Goal: Transaction & Acquisition: Purchase product/service

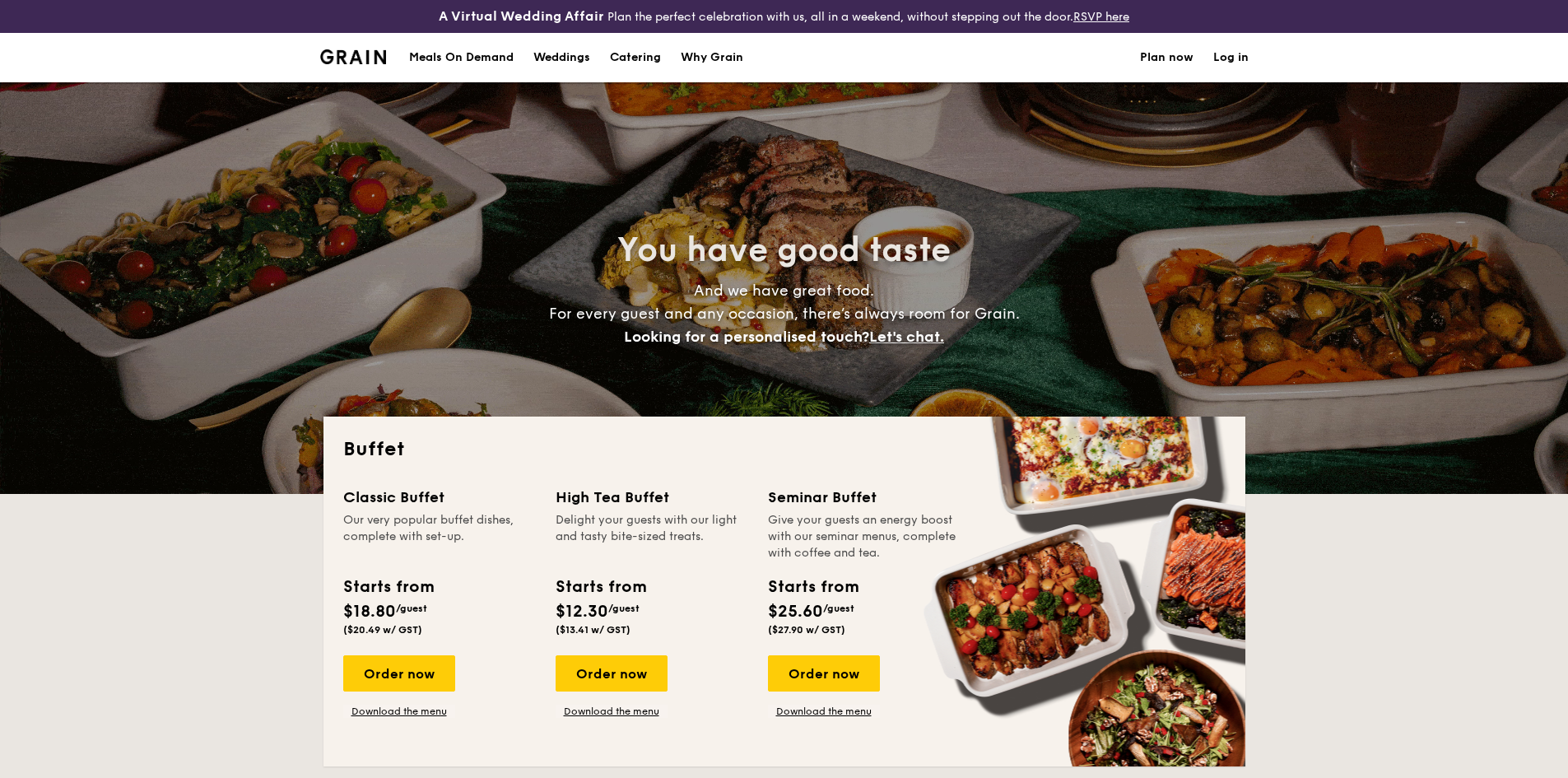
select select
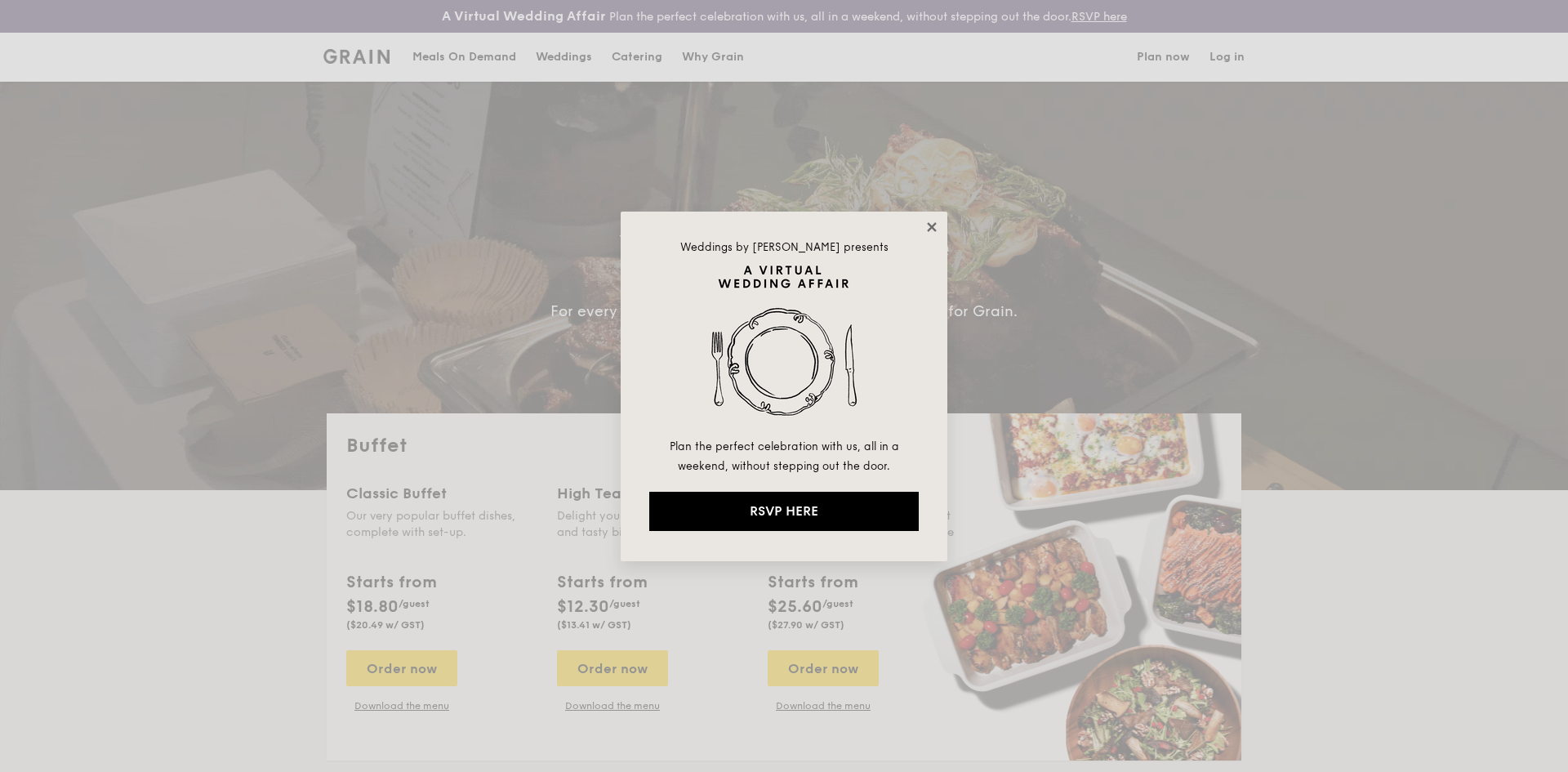
click at [928, 229] on icon at bounding box center [931, 226] width 9 height 9
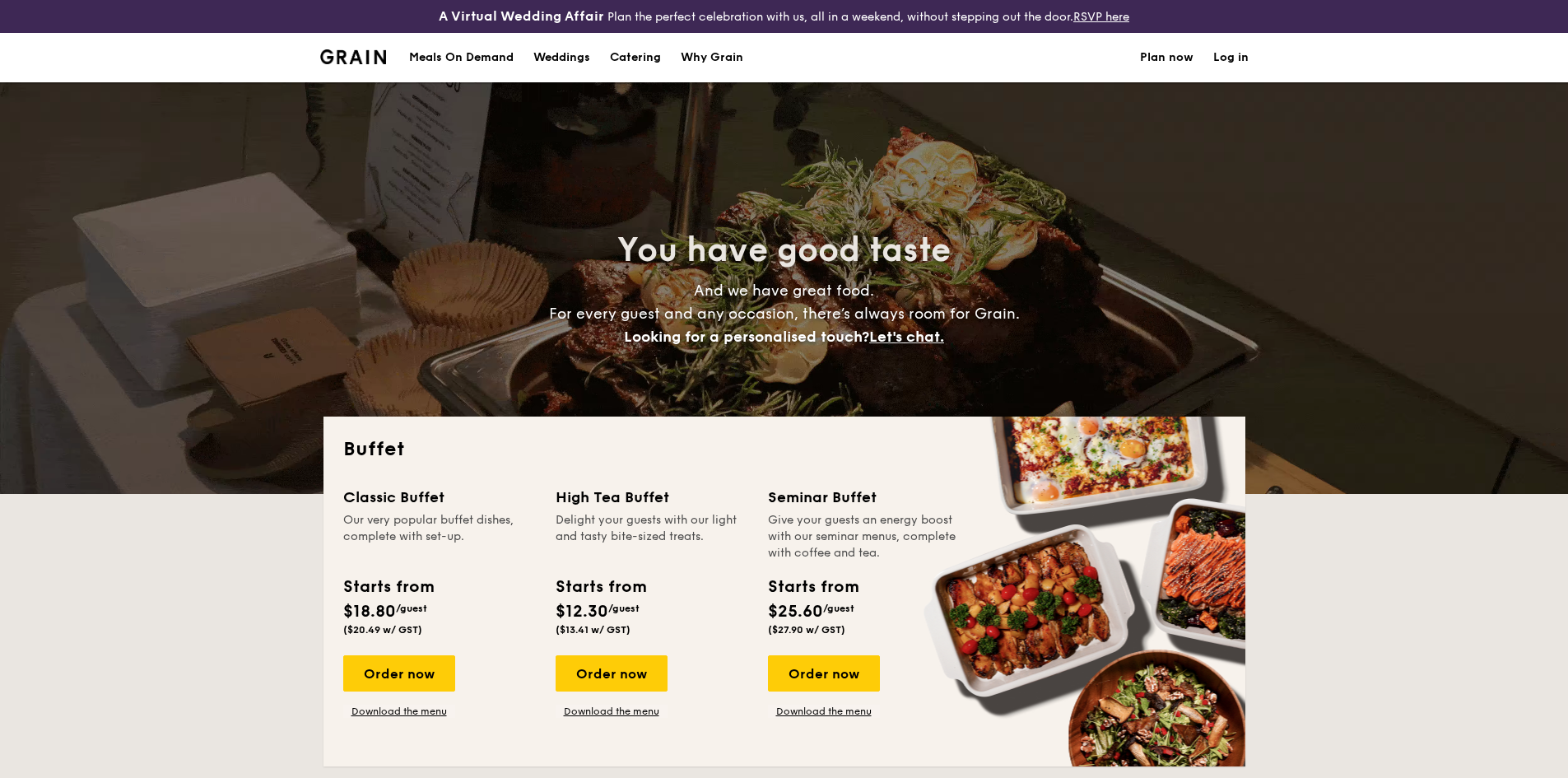
click at [555, 47] on div "Weddings" at bounding box center [562, 57] width 57 height 49
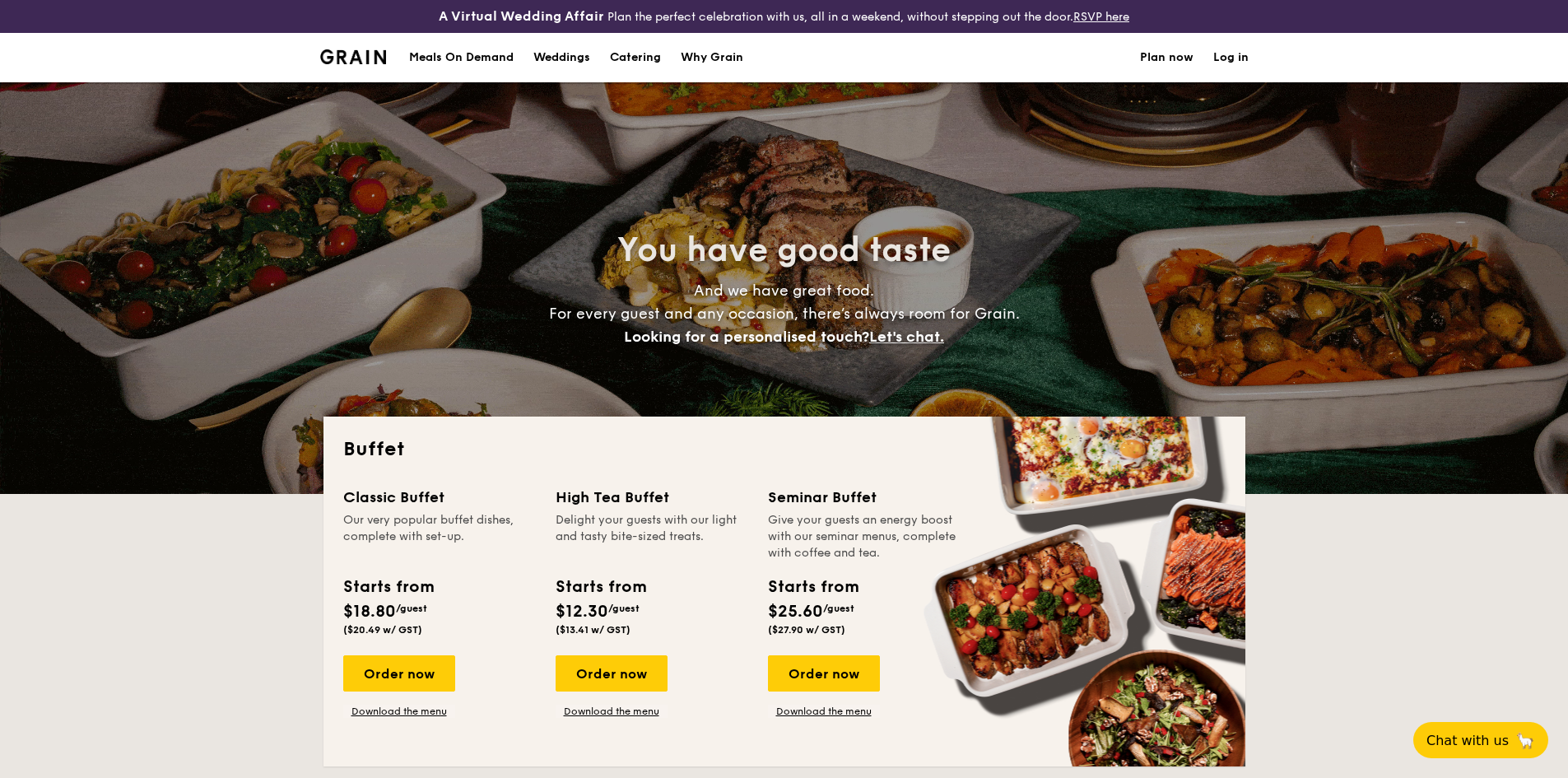
select select
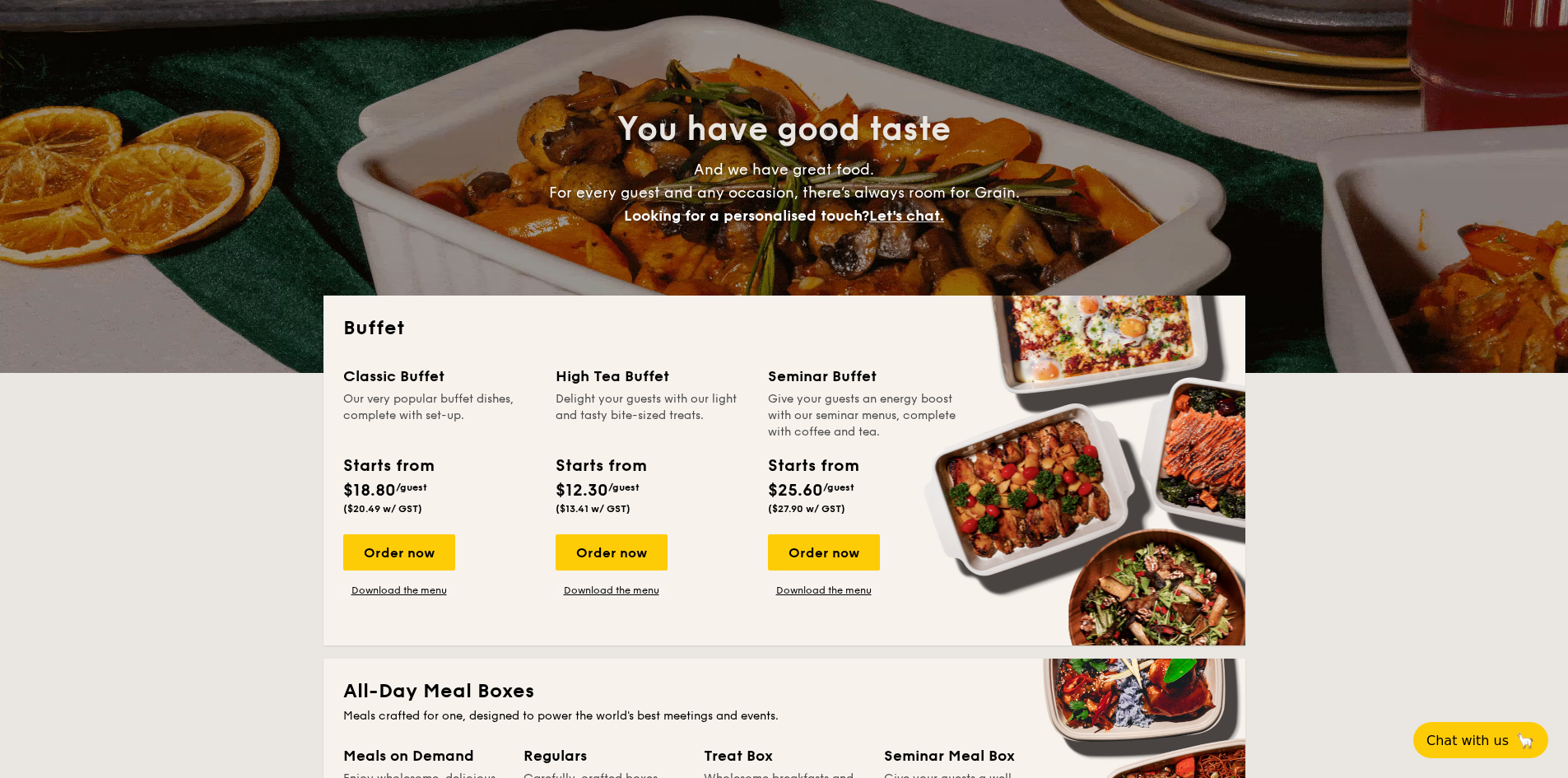
scroll to position [165, 0]
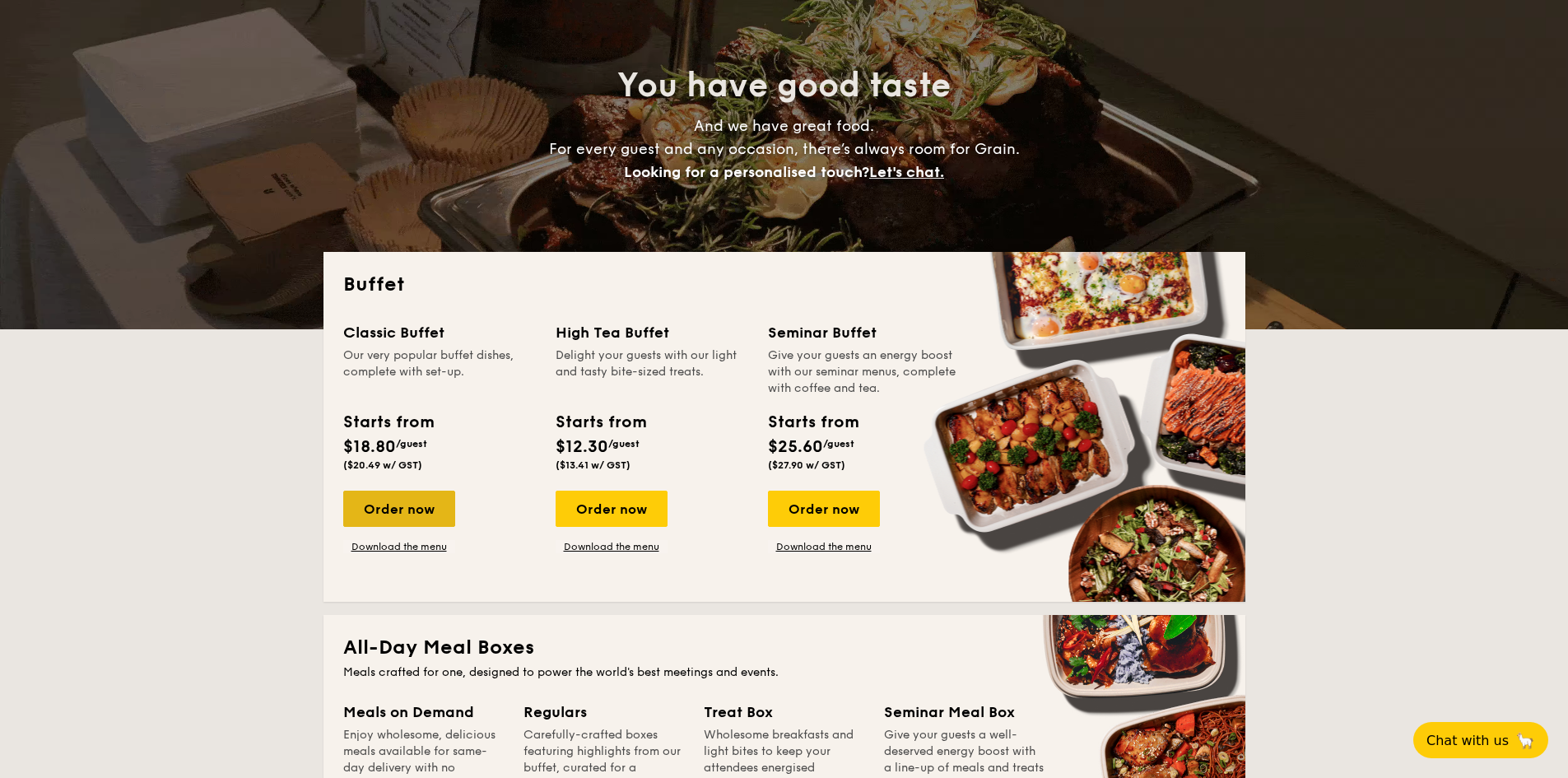
click at [415, 513] on div "Order now" at bounding box center [399, 508] width 112 height 36
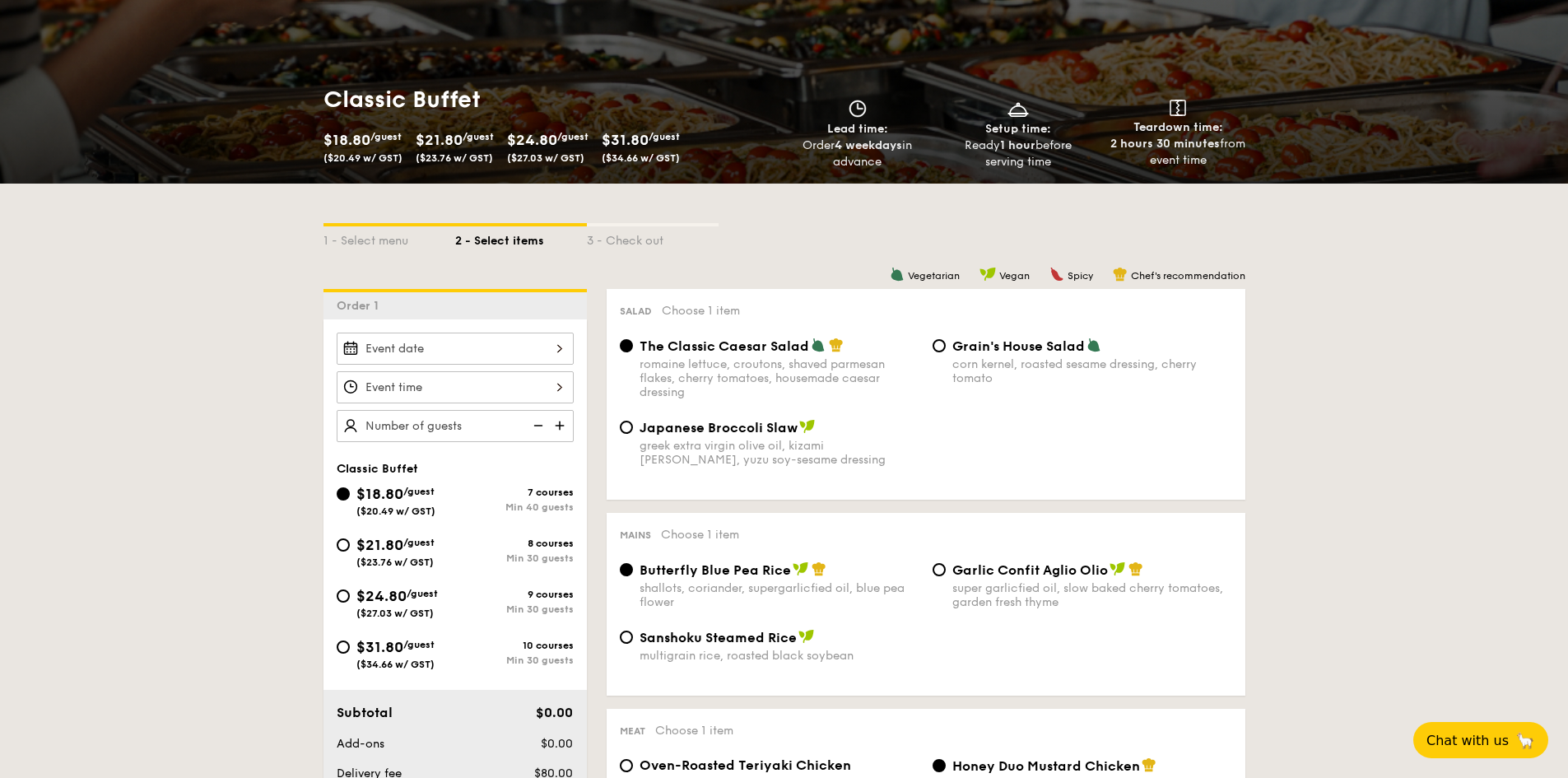
scroll to position [329, 0]
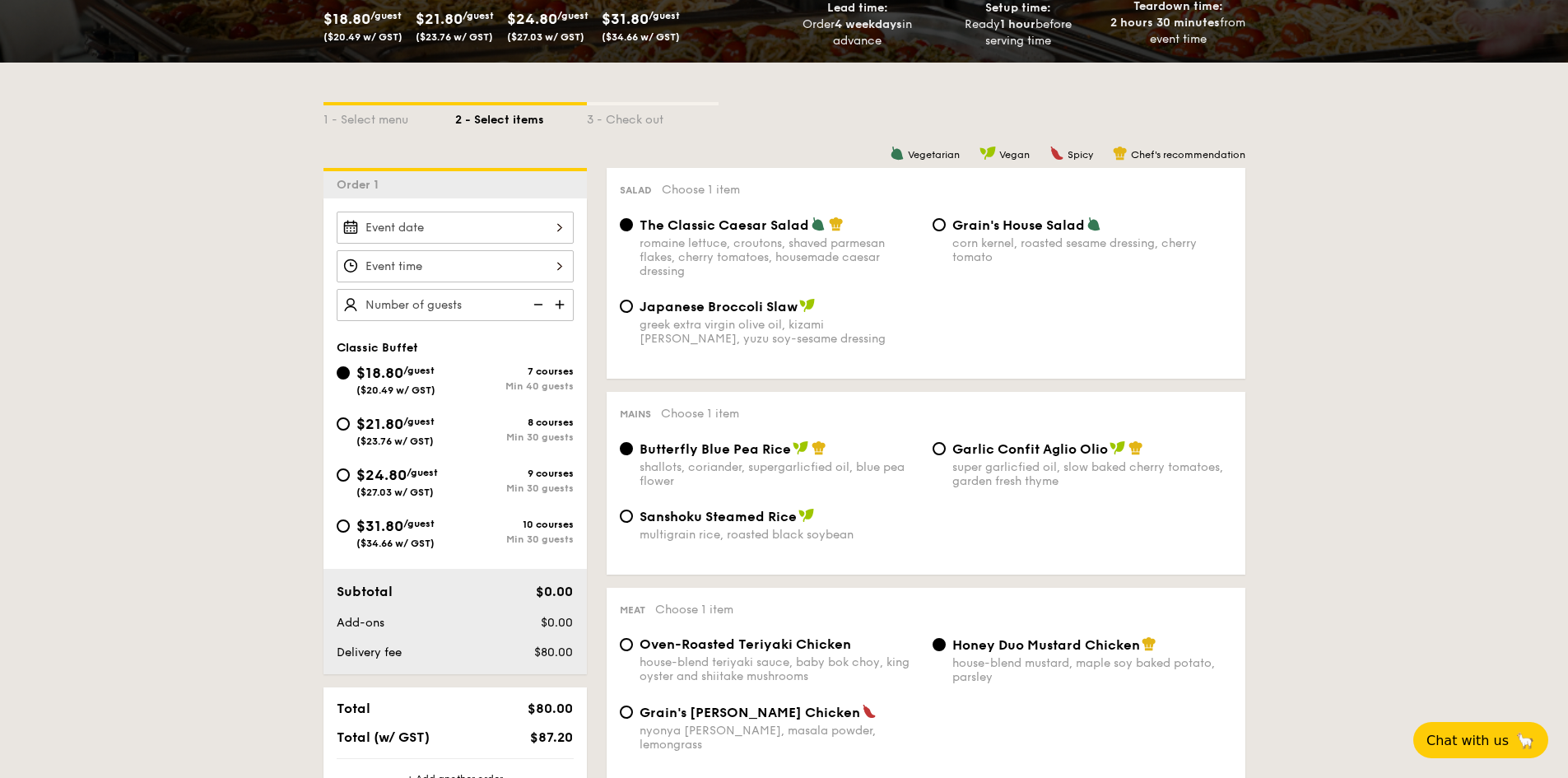
click at [486, 233] on div at bounding box center [455, 228] width 237 height 32
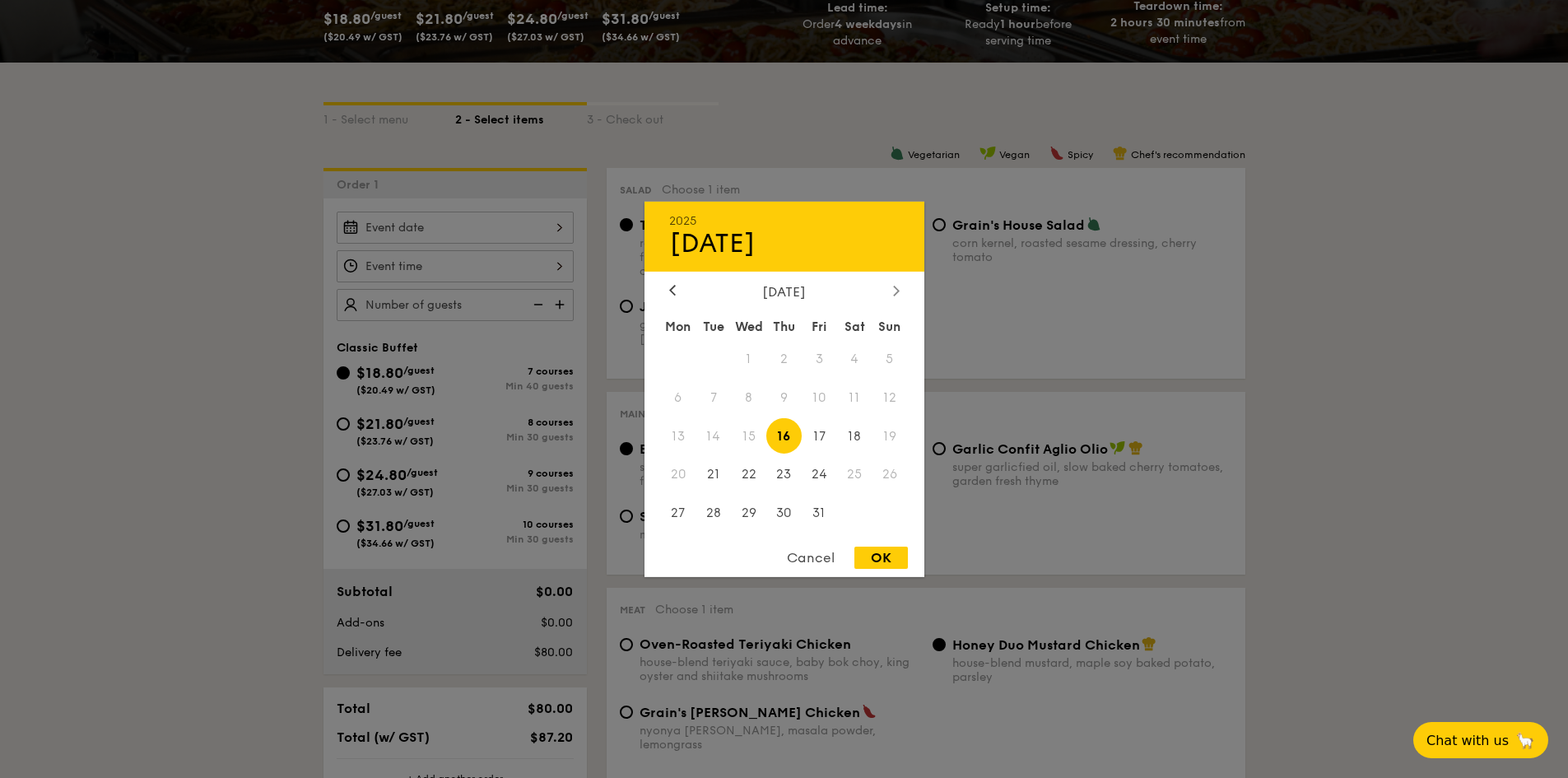
click at [894, 292] on icon at bounding box center [897, 290] width 7 height 11
click at [856, 402] on span "8" at bounding box center [855, 397] width 35 height 35
click at [251, 375] on div at bounding box center [784, 389] width 1568 height 778
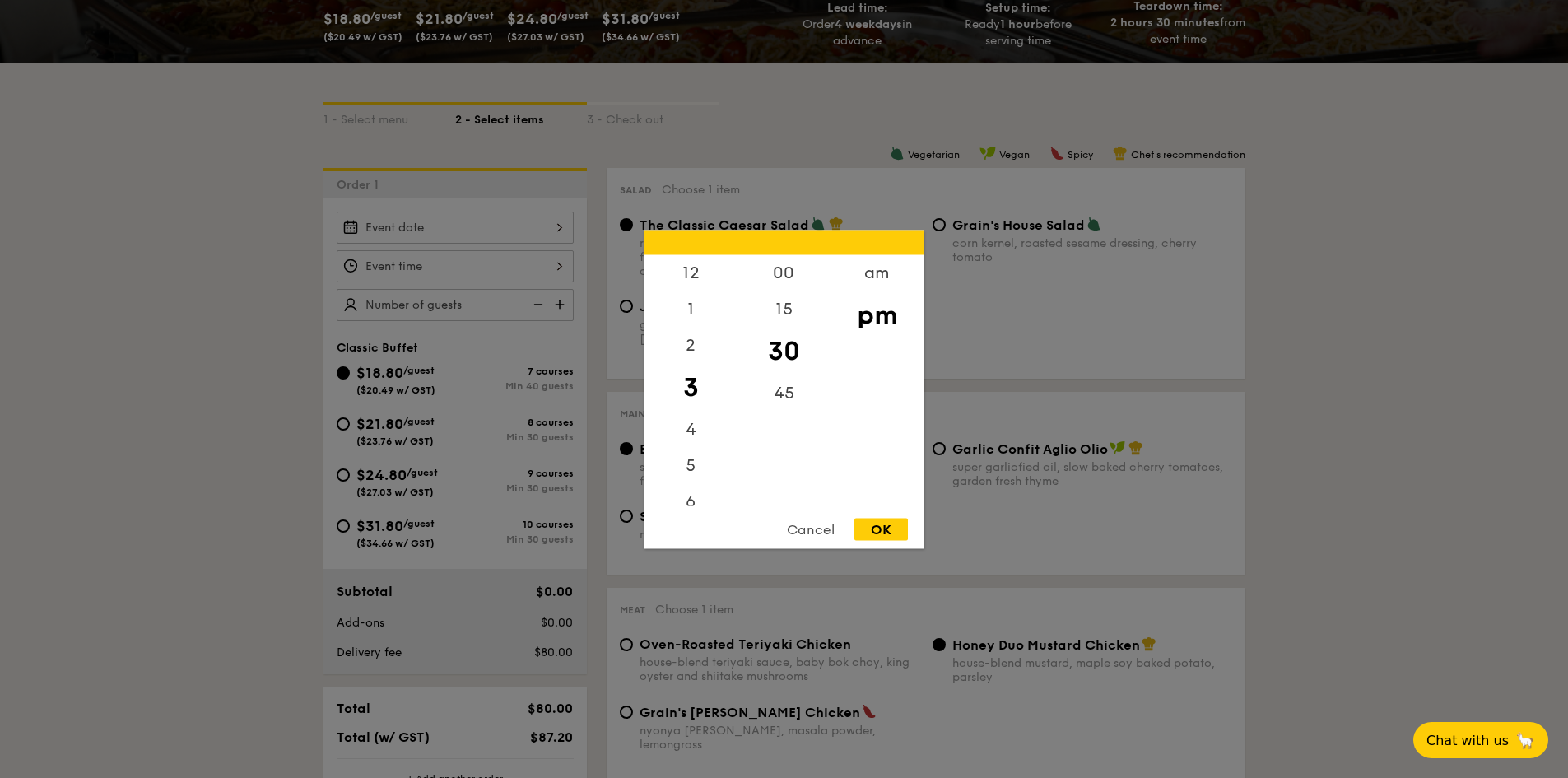
click at [547, 264] on div "12 1 2 3 4 5 6 7 8 9 10 11 00 15 30 45 am pm Cancel OK" at bounding box center [455, 266] width 237 height 32
click at [692, 280] on div "12" at bounding box center [691, 278] width 93 height 48
drag, startPoint x: 685, startPoint y: 337, endPoint x: 698, endPoint y: 413, distance: 77.1
click at [698, 413] on div "12 1 2 3 4 5 6 7 8 9 10 11" at bounding box center [691, 380] width 93 height 251
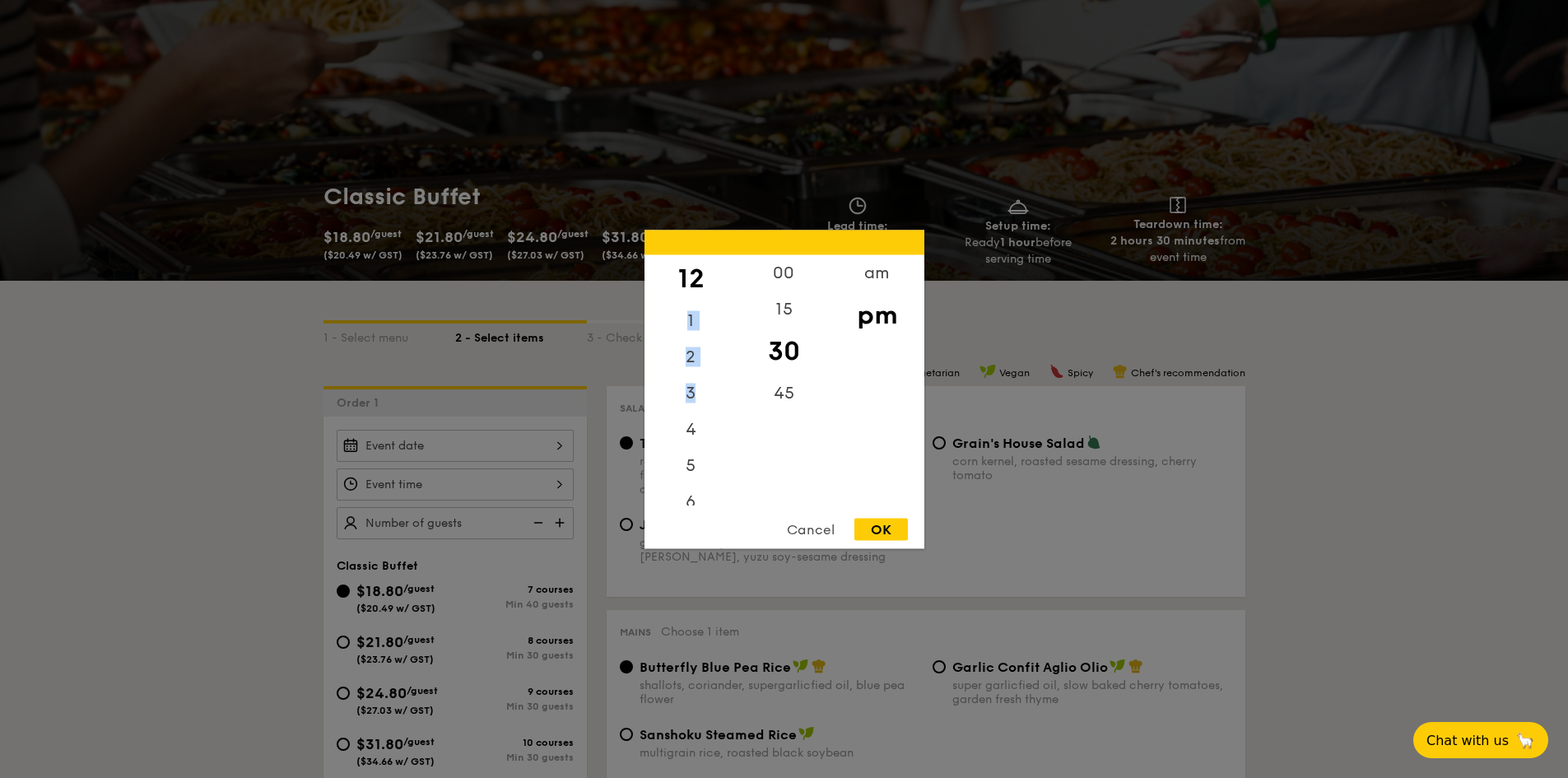
scroll to position [82, 0]
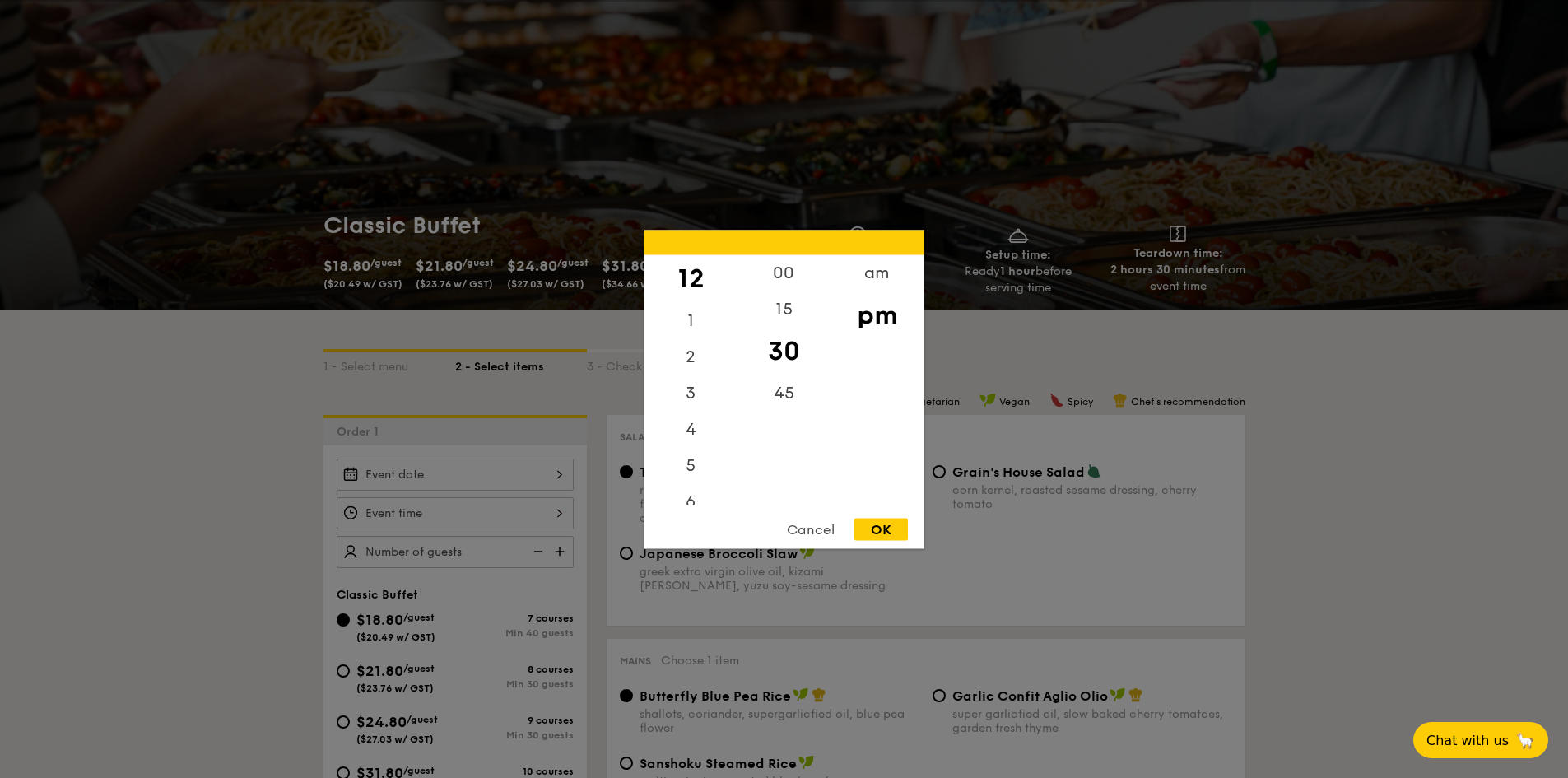
click at [699, 282] on div "12" at bounding box center [691, 278] width 93 height 48
click at [684, 326] on div "1" at bounding box center [691, 326] width 93 height 48
click at [691, 280] on div "12" at bounding box center [691, 278] width 93 height 48
click at [785, 270] on div "00" at bounding box center [784, 278] width 93 height 48
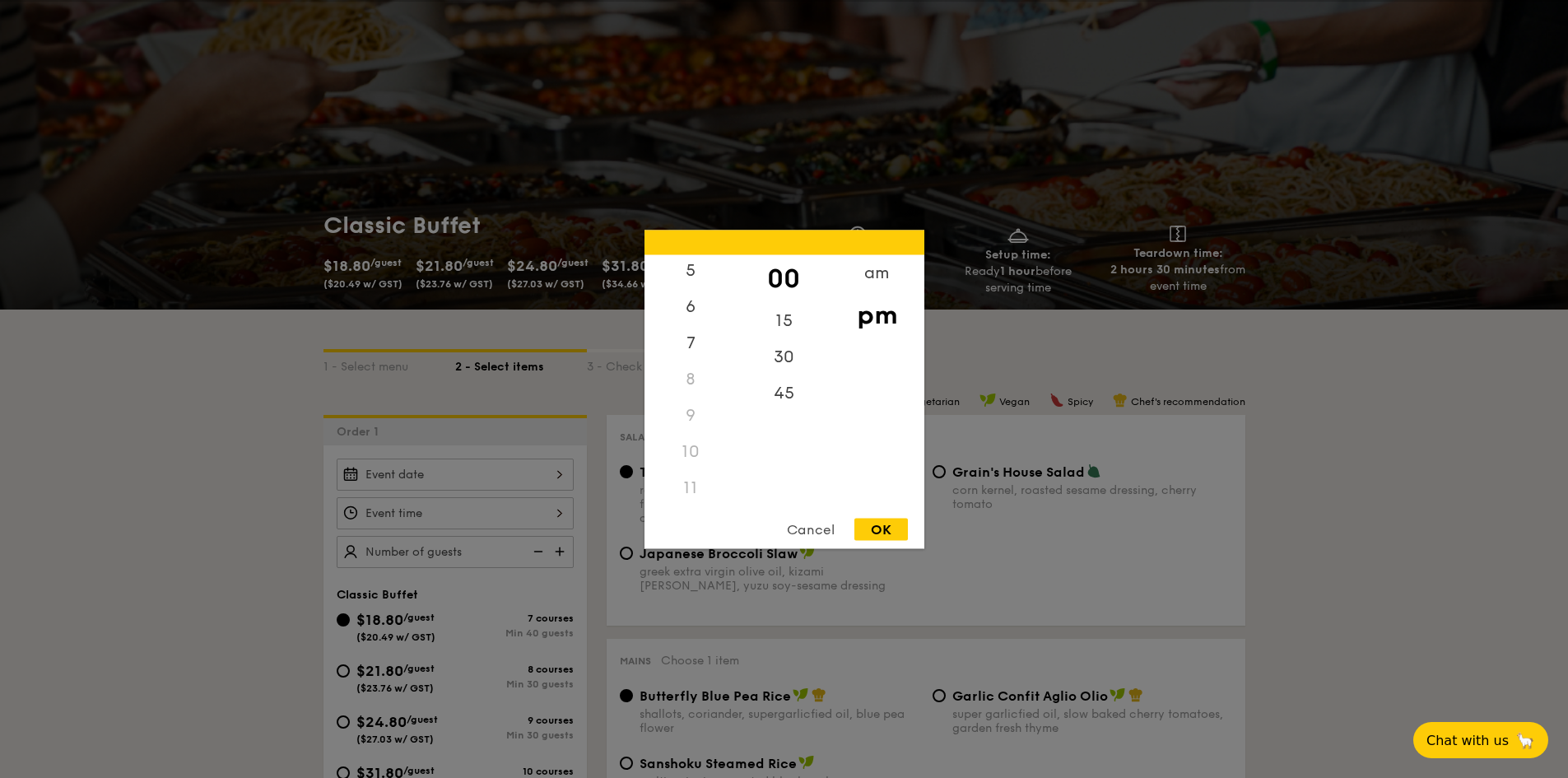
click at [688, 492] on div "11" at bounding box center [691, 487] width 93 height 36
click at [691, 483] on div "11" at bounding box center [691, 487] width 93 height 36
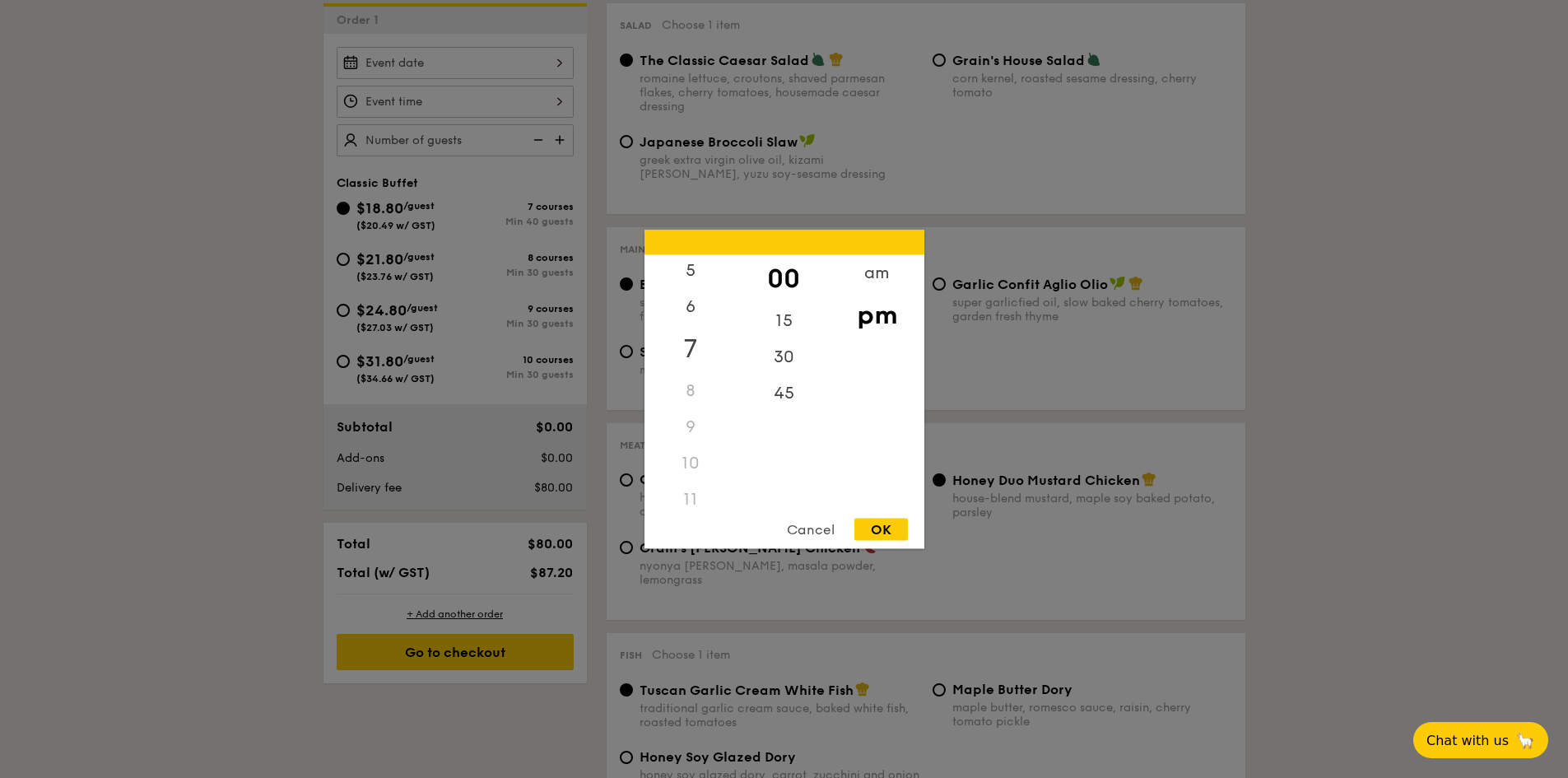
click at [692, 344] on div "7" at bounding box center [691, 348] width 93 height 48
click at [696, 283] on div "5" at bounding box center [691, 276] width 93 height 48
click at [695, 276] on div "12" at bounding box center [691, 278] width 93 height 48
click at [887, 535] on div "OK" at bounding box center [882, 528] width 54 height 23
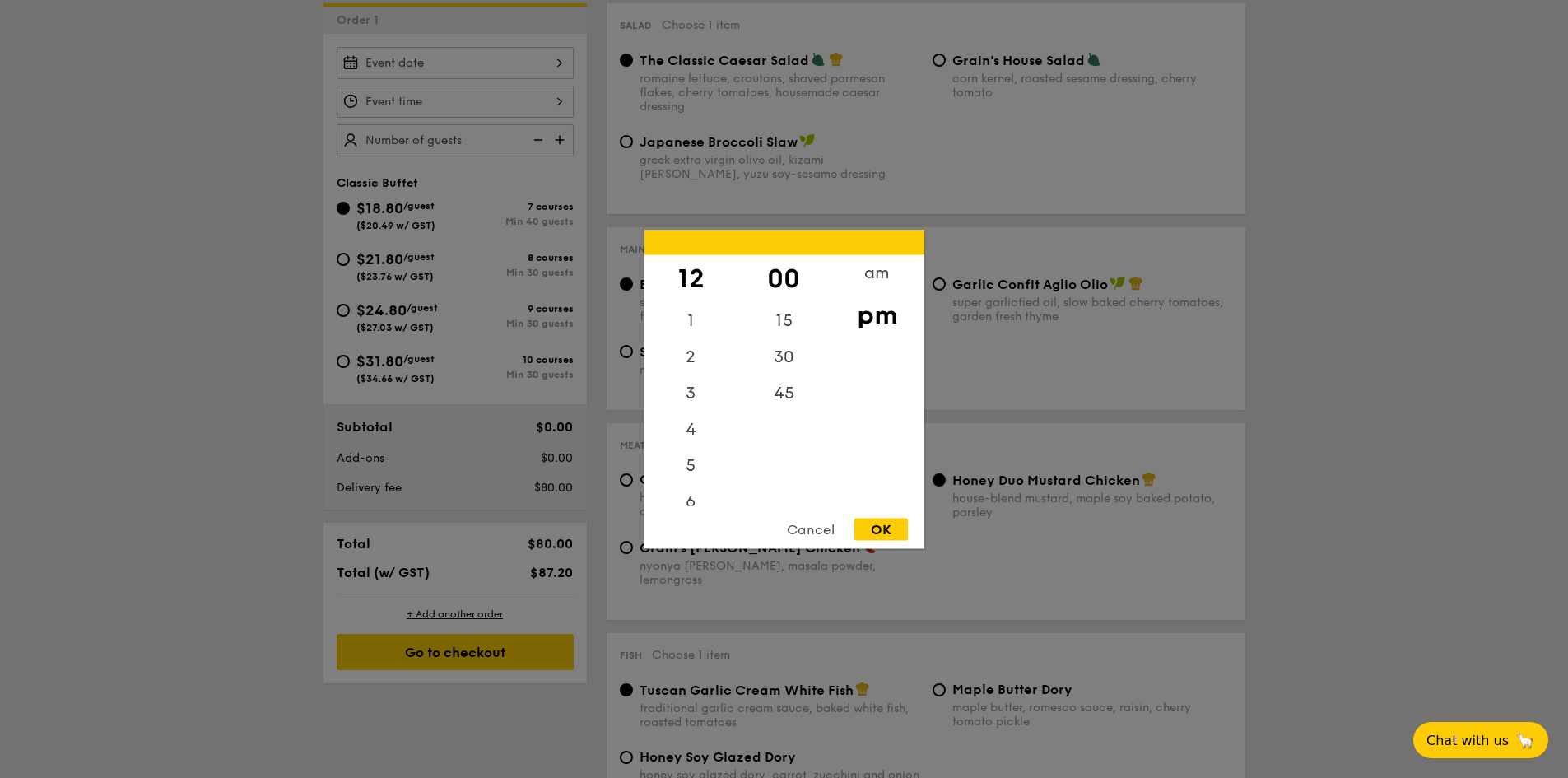
type input "12:00PM"
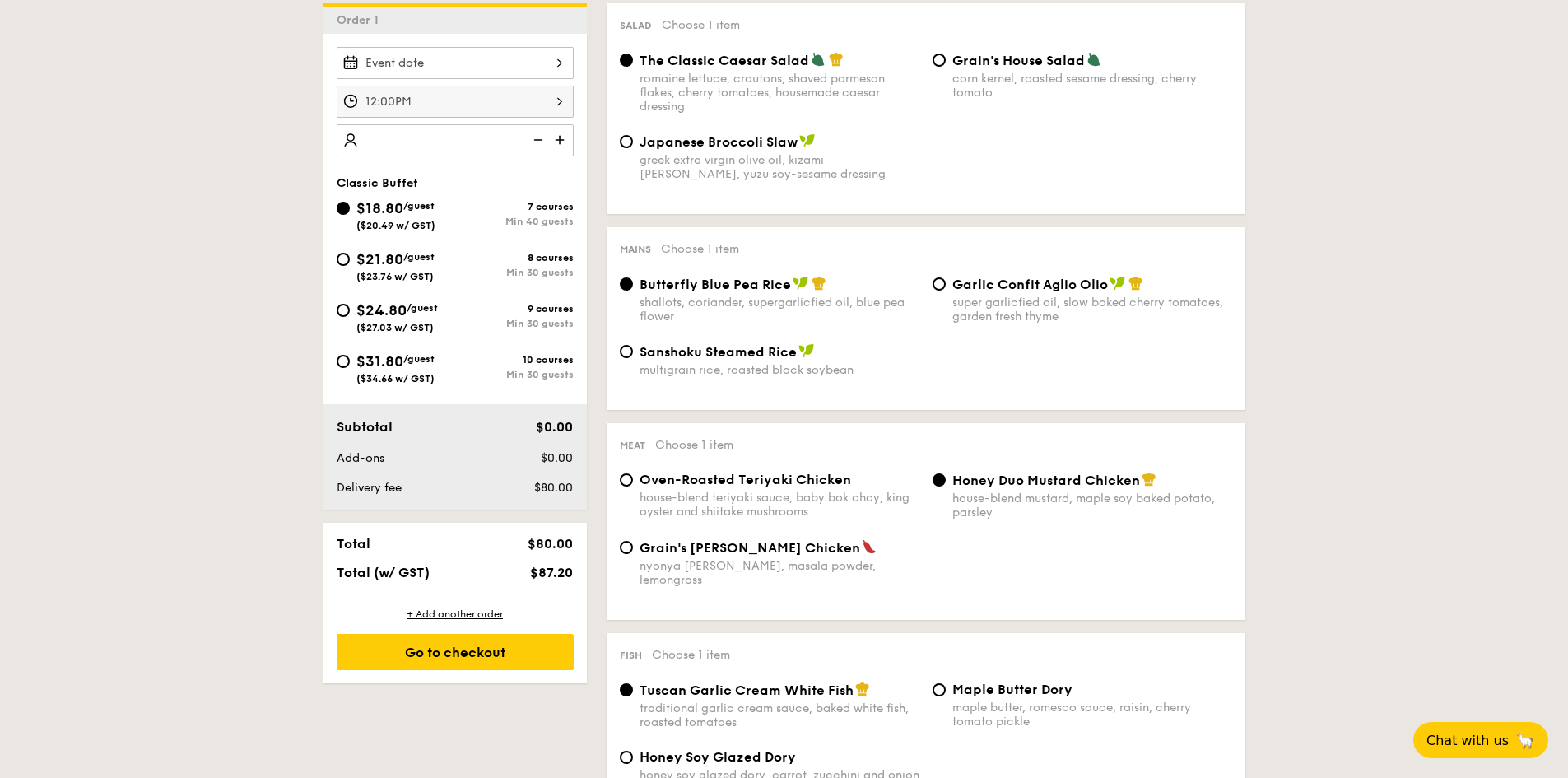
click at [445, 140] on input "number" at bounding box center [455, 140] width 237 height 32
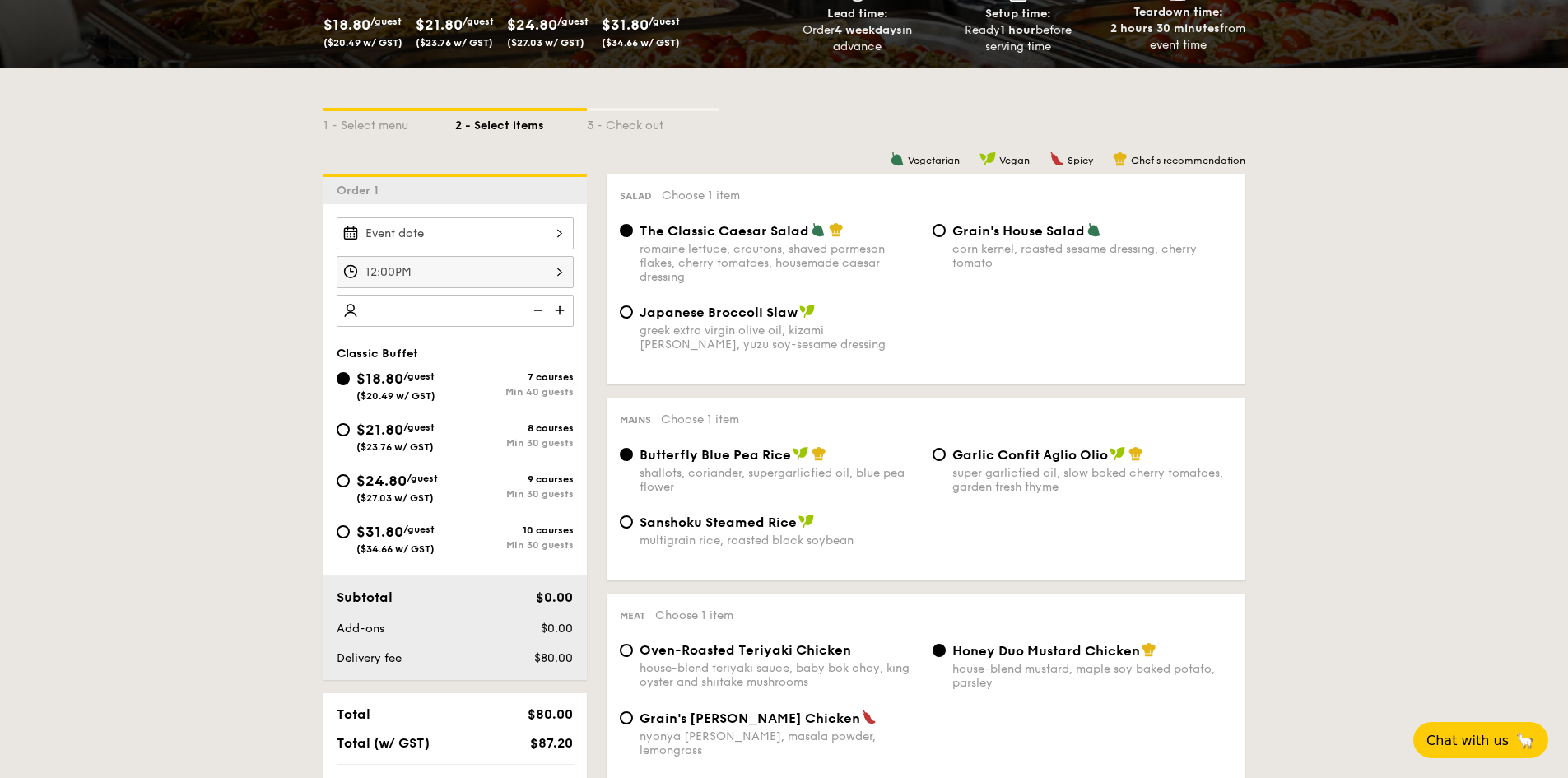
scroll to position [329, 0]
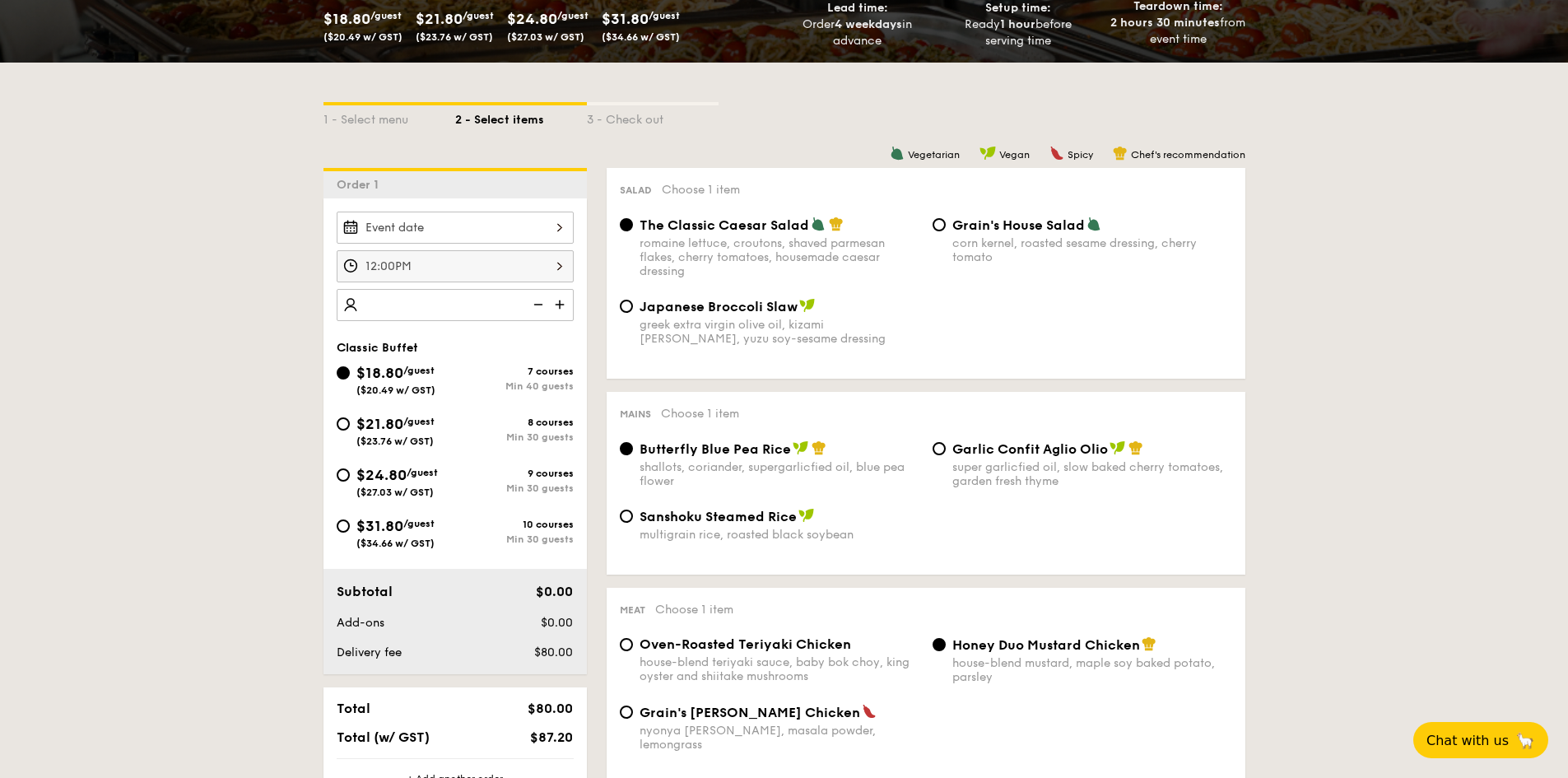
click at [653, 316] on div "Japanese Broccoli Slaw greek extra virgin olive oil, kizami nori, ginger, yuzu …" at bounding box center [779, 322] width 280 height 48
click at [633, 313] on input "Japanese Broccoli Slaw greek extra virgin olive oil, kizami nori, ginger, yuzu …" at bounding box center [626, 307] width 13 height 13
radio input "true"
click at [638, 229] on div "The Classic Caesar Salad romaine lettuce, croutons, shaved parmesan flakes, che…" at bounding box center [770, 248] width 313 height 62
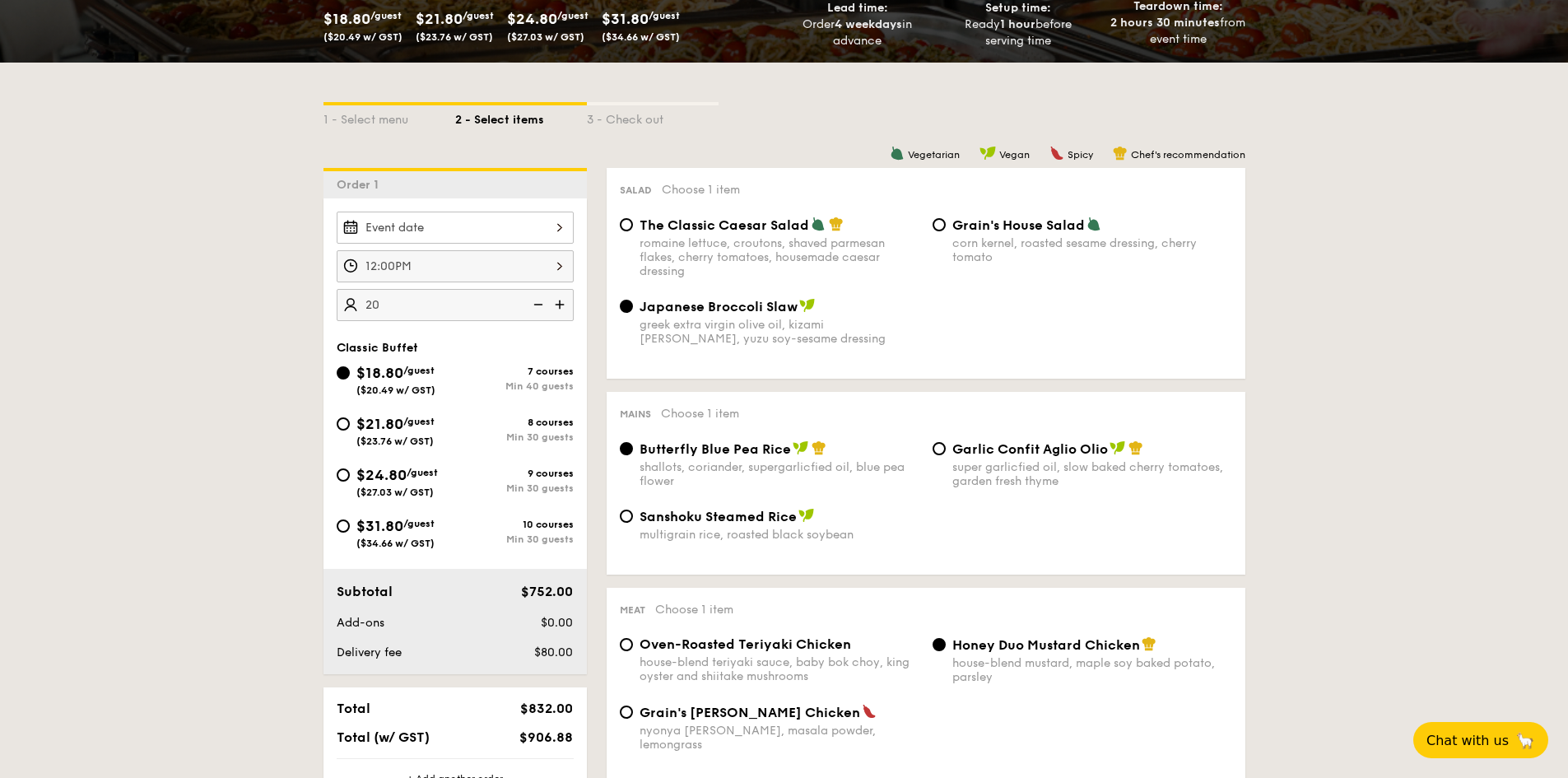
click at [547, 307] on img at bounding box center [536, 304] width 24 height 31
type input "40 guests"
click at [537, 307] on img at bounding box center [536, 304] width 24 height 31
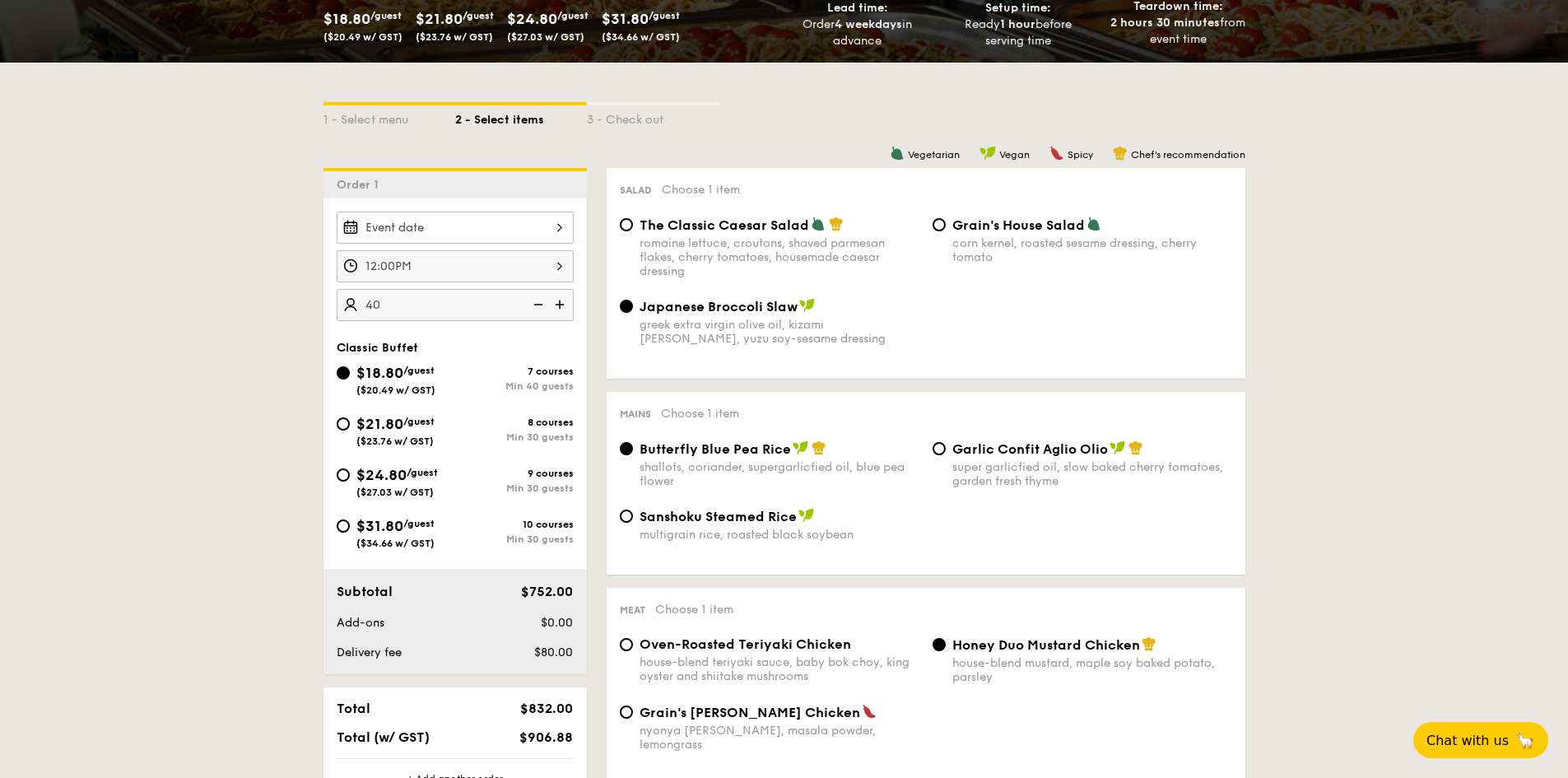
click at [537, 307] on img at bounding box center [536, 304] width 24 height 31
click at [544, 306] on img at bounding box center [536, 304] width 24 height 31
click at [544, 303] on img at bounding box center [536, 304] width 24 height 31
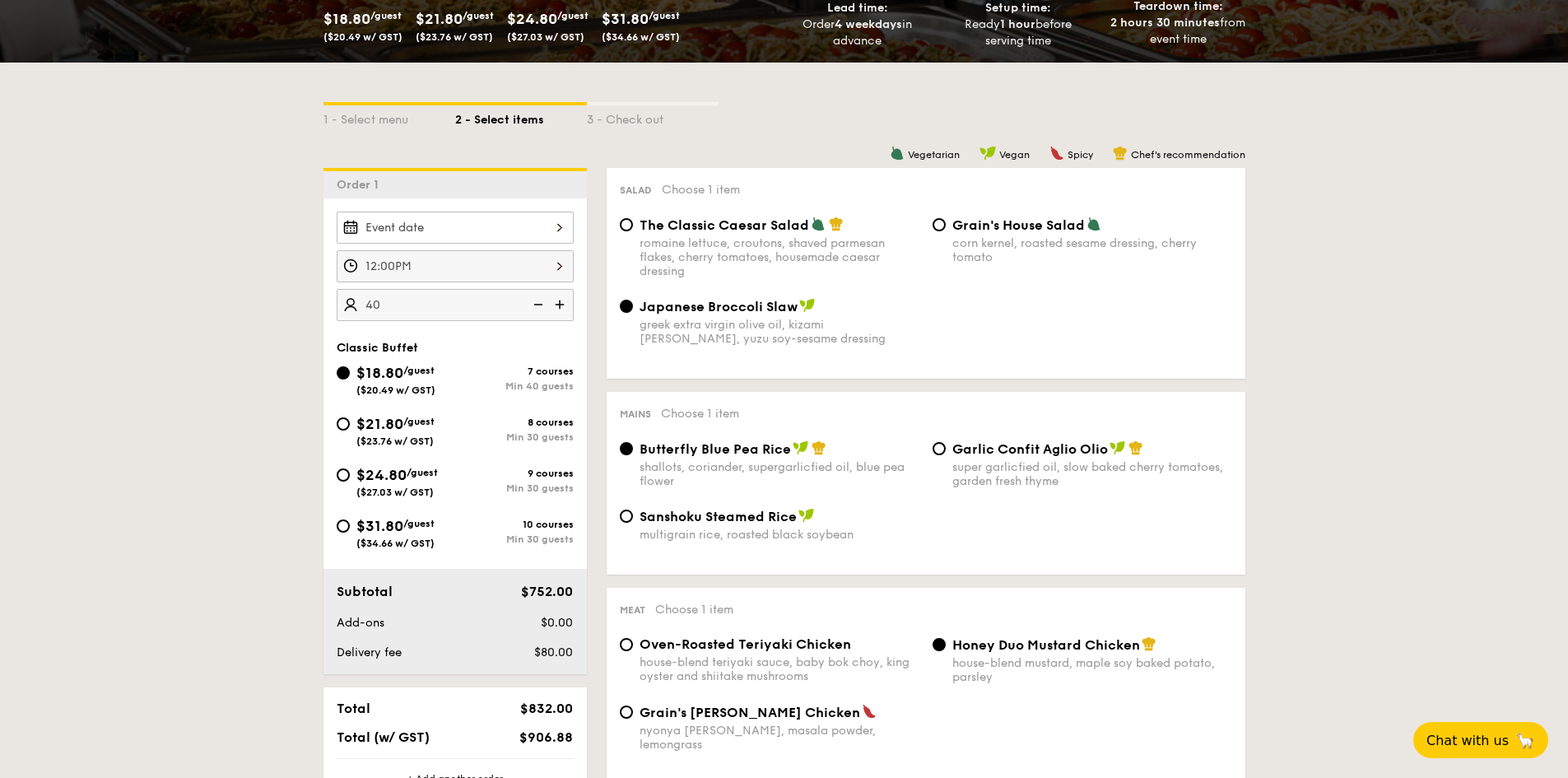
click at [544, 303] on img at bounding box center [536, 304] width 24 height 31
click at [338, 428] on input "$21.80 /guest ($23.76 w/ GST) 8 courses Min 30 guests" at bounding box center [343, 425] width 13 height 13
radio input "true"
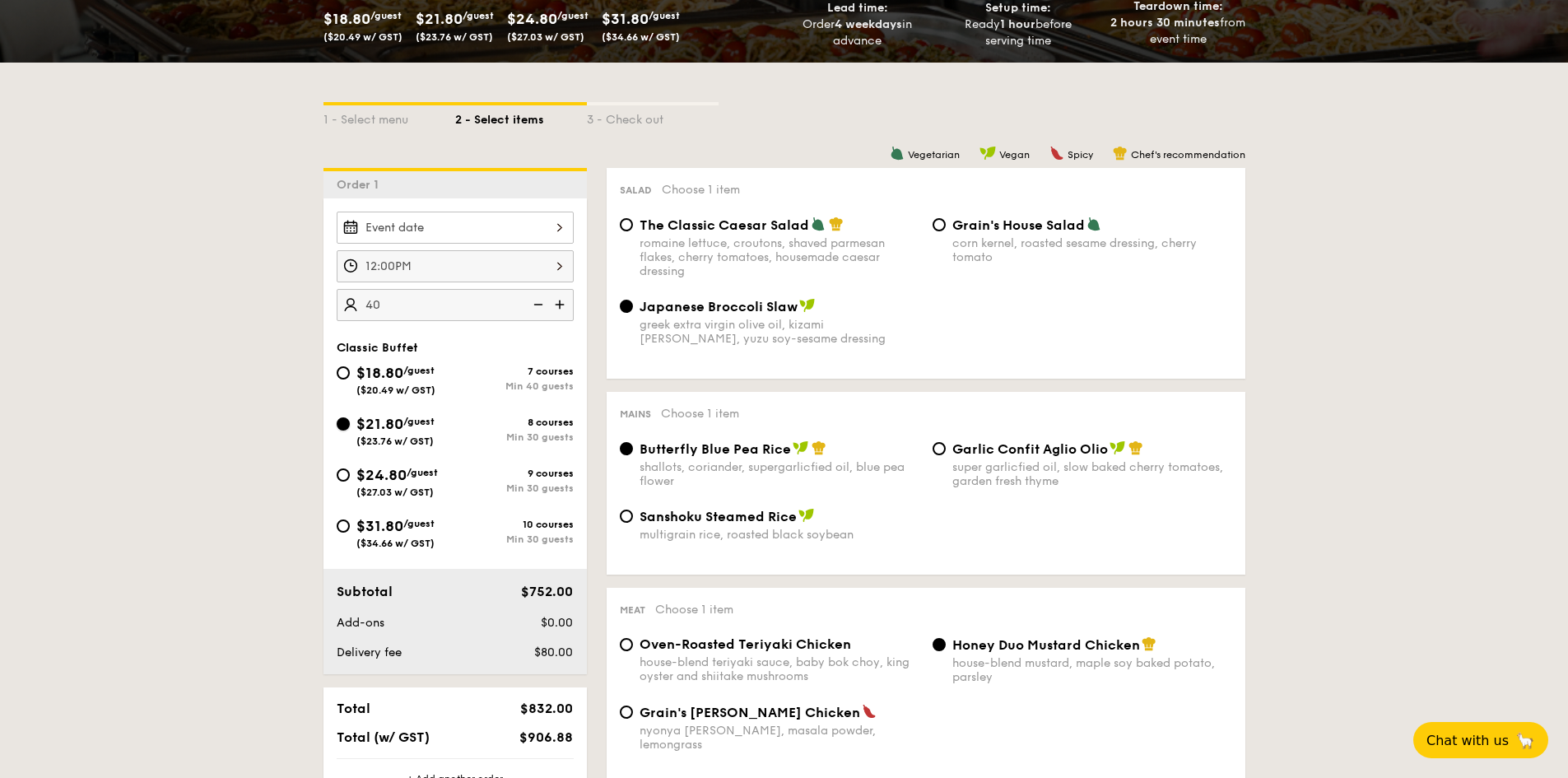
radio input "true"
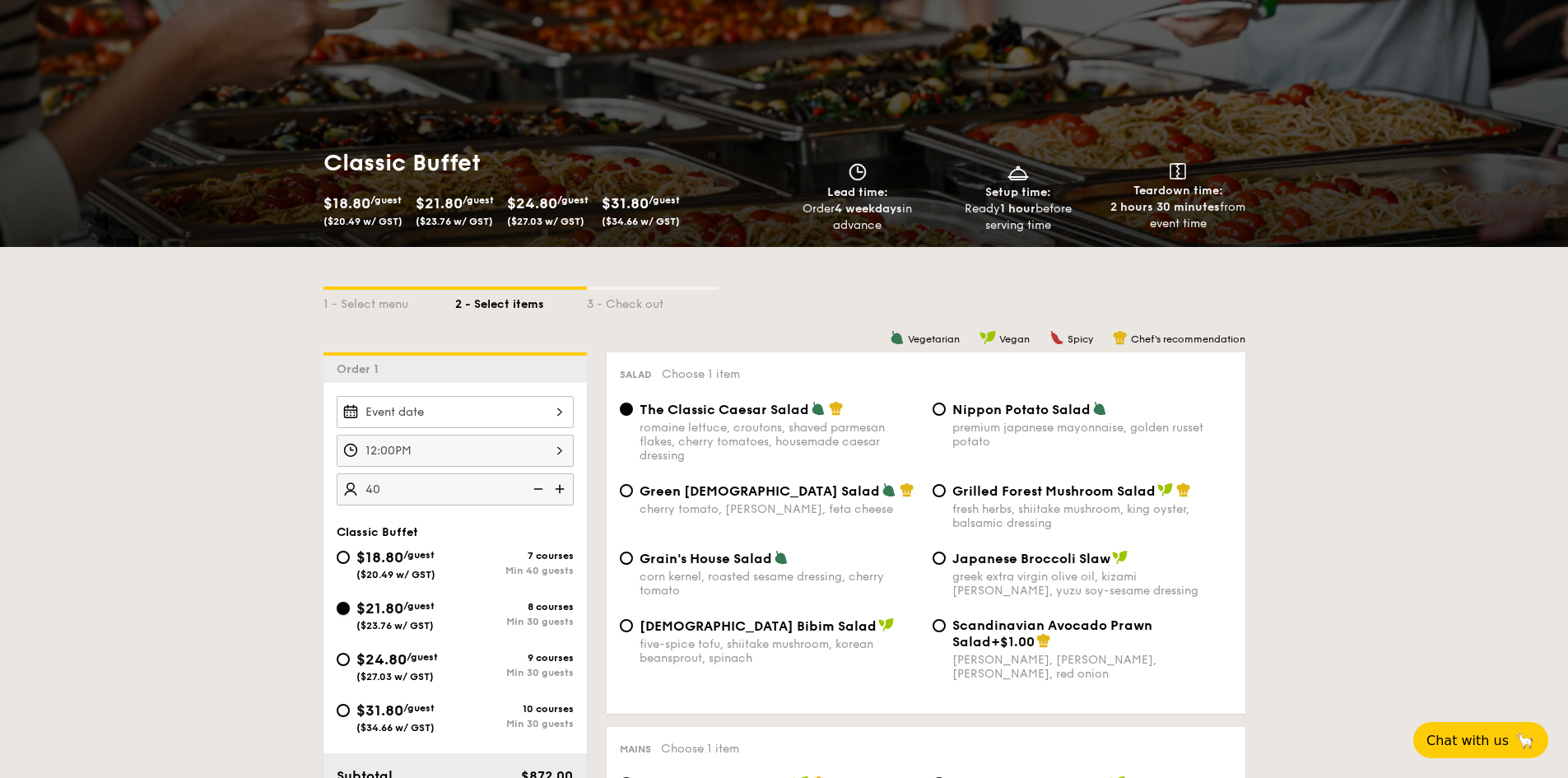
scroll to position [165, 0]
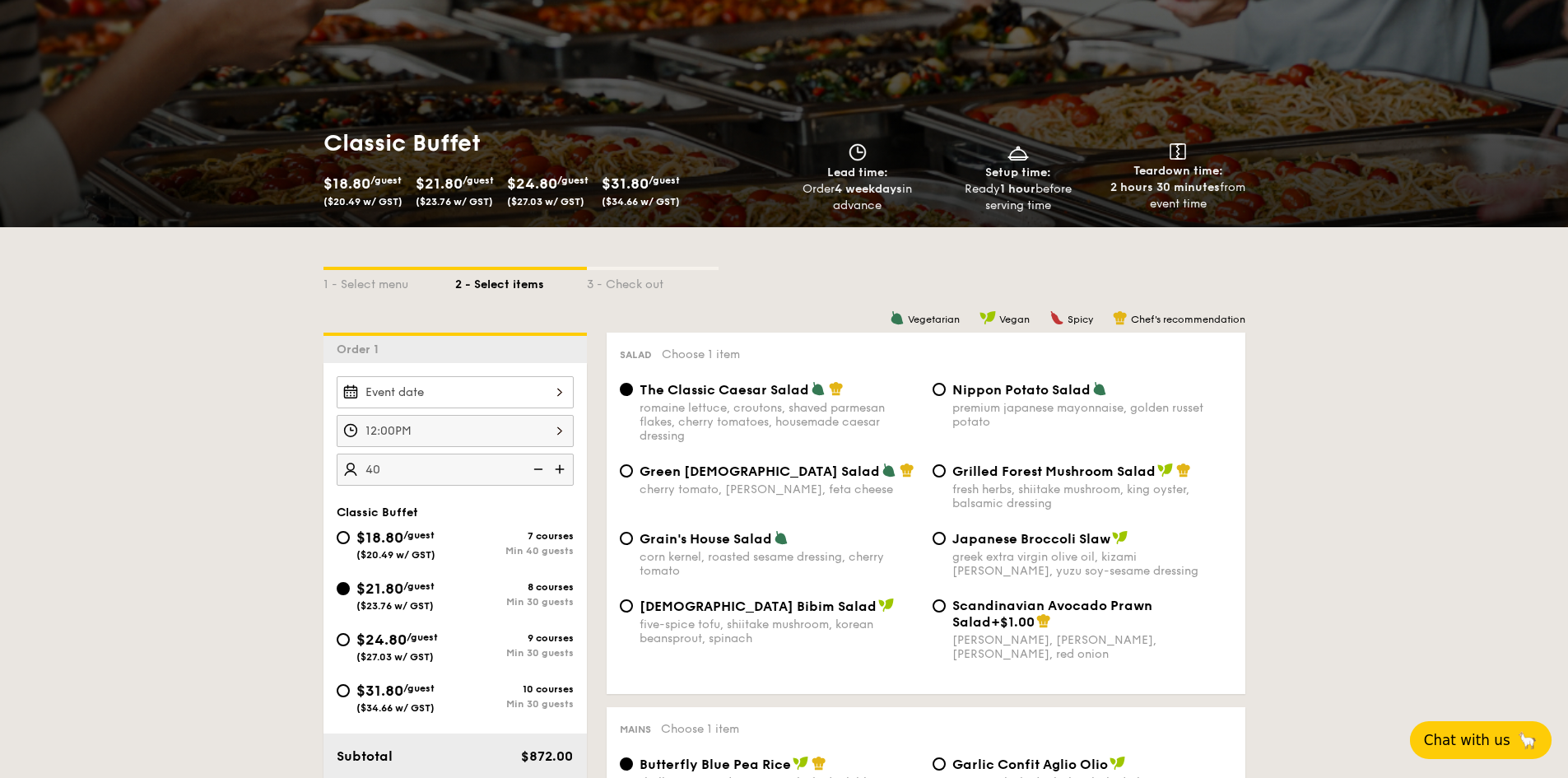
click at [1456, 727] on button "Chat with us 🦙" at bounding box center [1480, 739] width 141 height 38
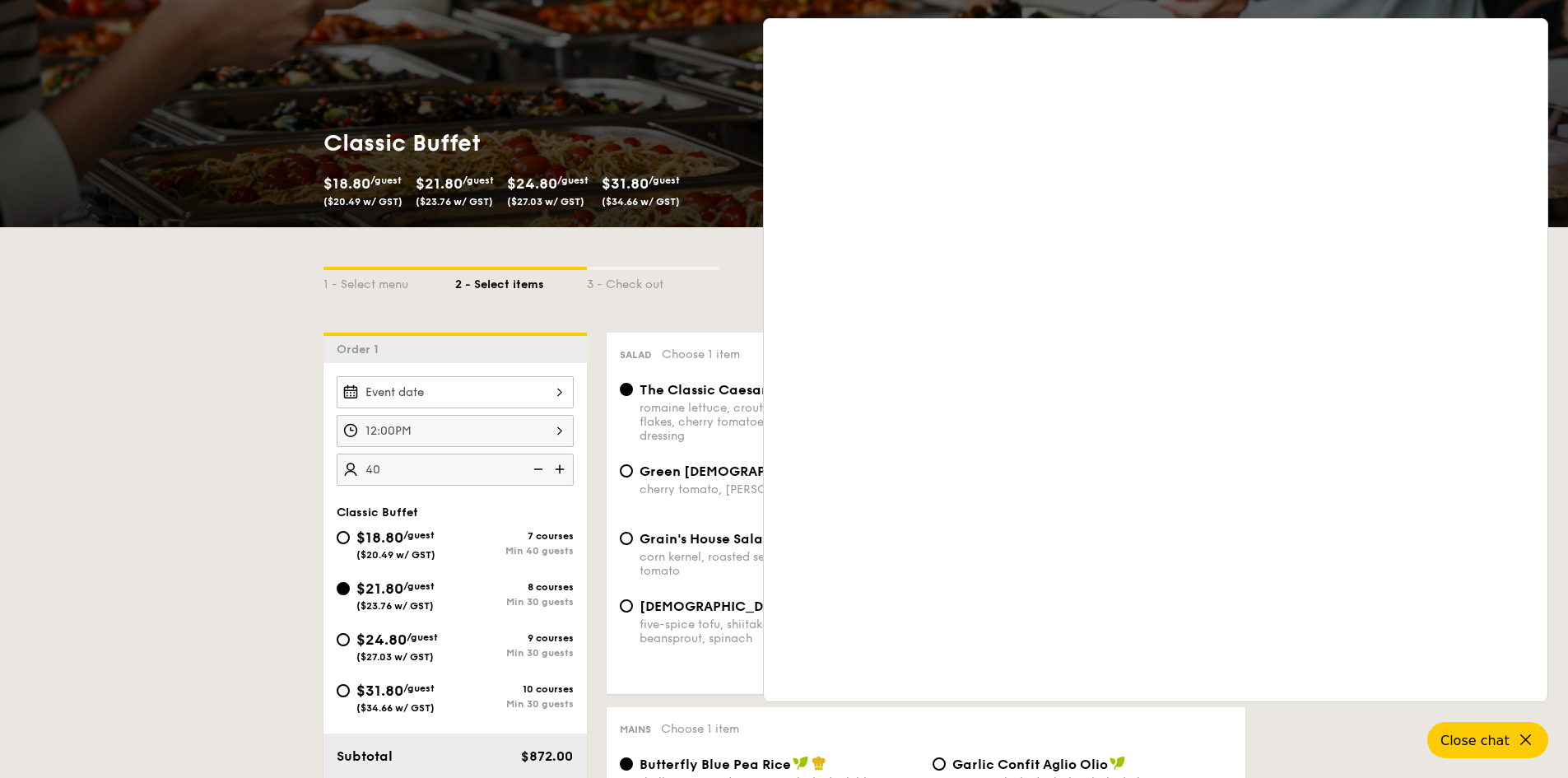
click at [1539, 735] on button "Close chat" at bounding box center [1488, 739] width 126 height 38
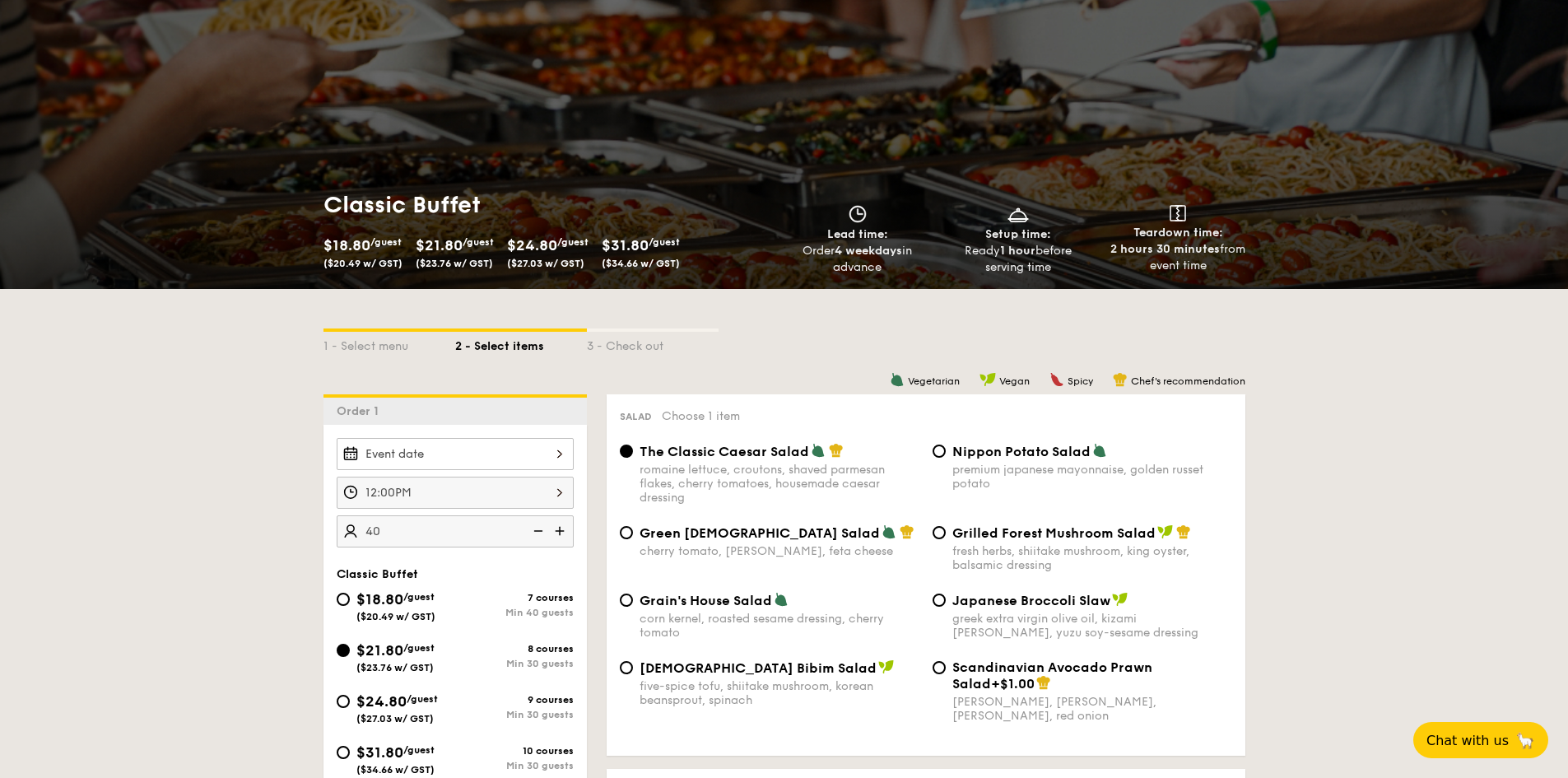
scroll to position [0, 0]
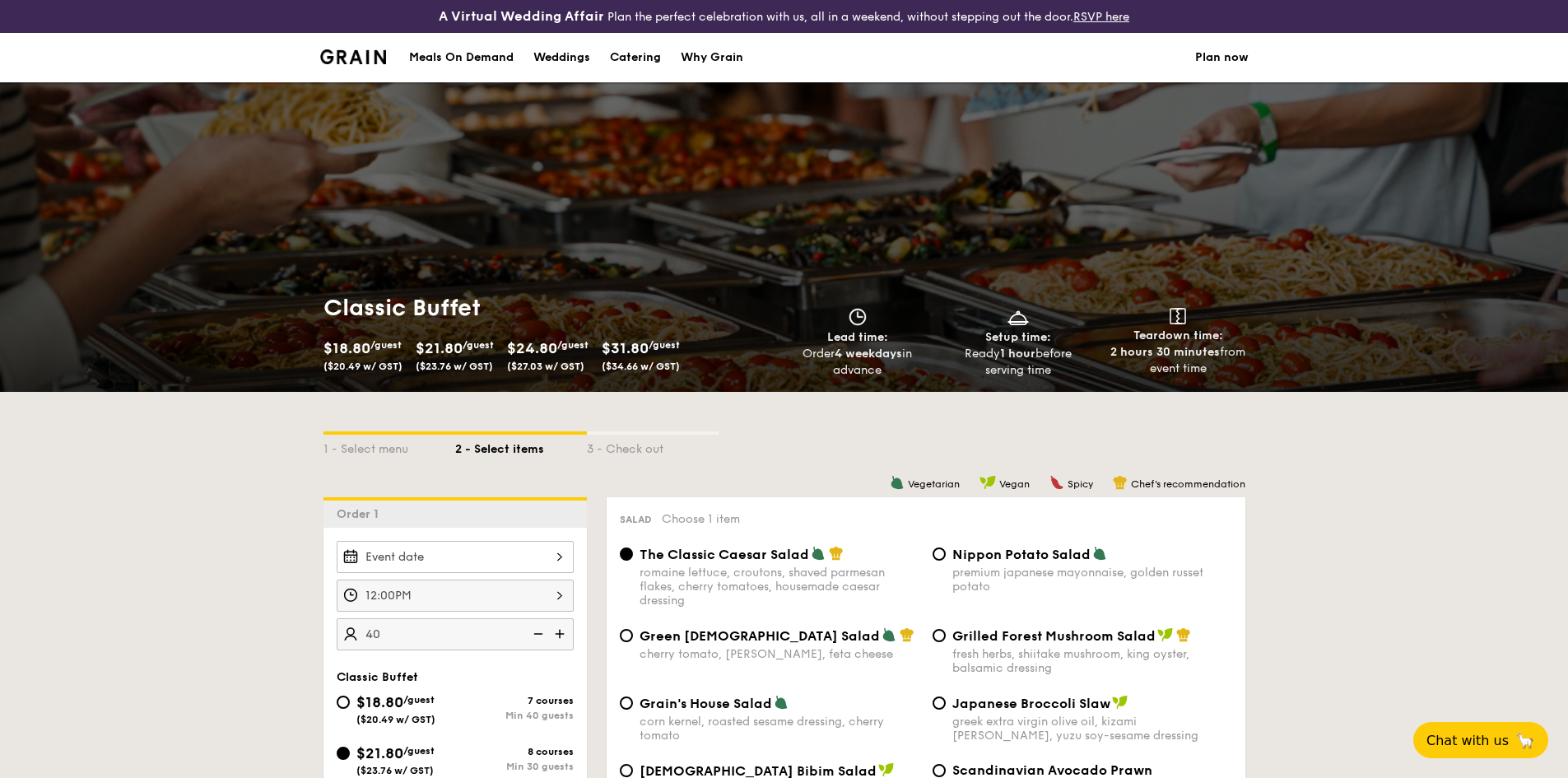
click at [547, 63] on div "Weddings" at bounding box center [562, 57] width 57 height 49
